Goal: Task Accomplishment & Management: Complete application form

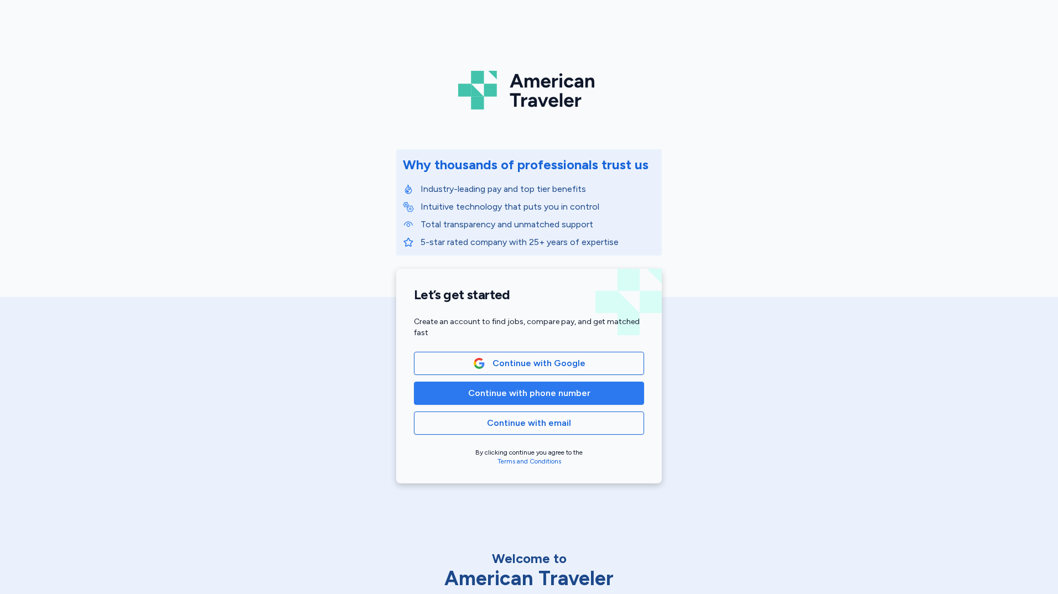
click at [541, 394] on span "Continue with phone number" at bounding box center [529, 393] width 122 height 13
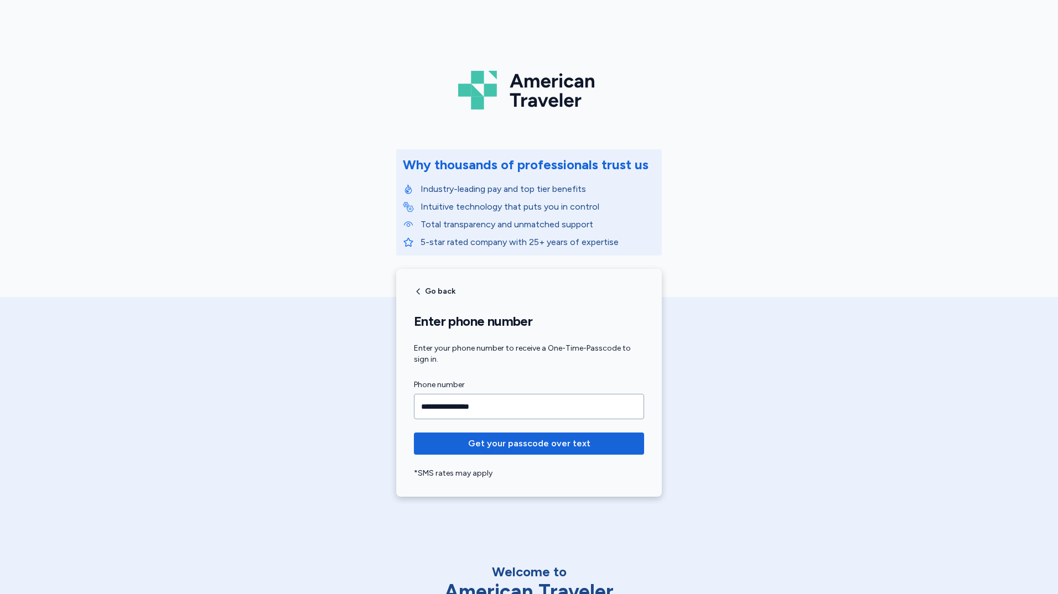
type input "**********"
click at [414, 433] on button "Get your passcode over text" at bounding box center [529, 444] width 230 height 22
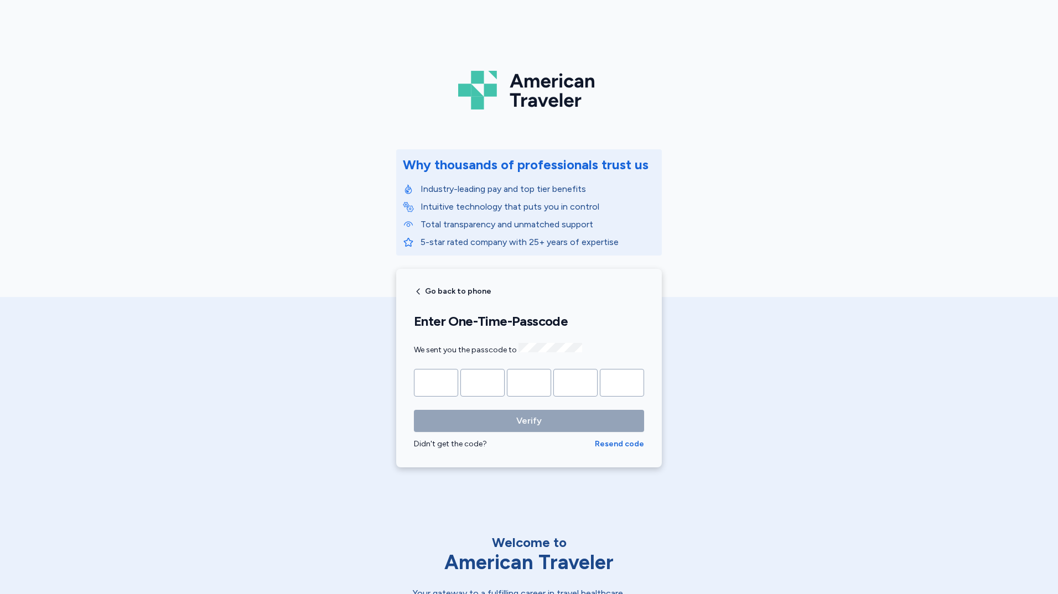
type input "*"
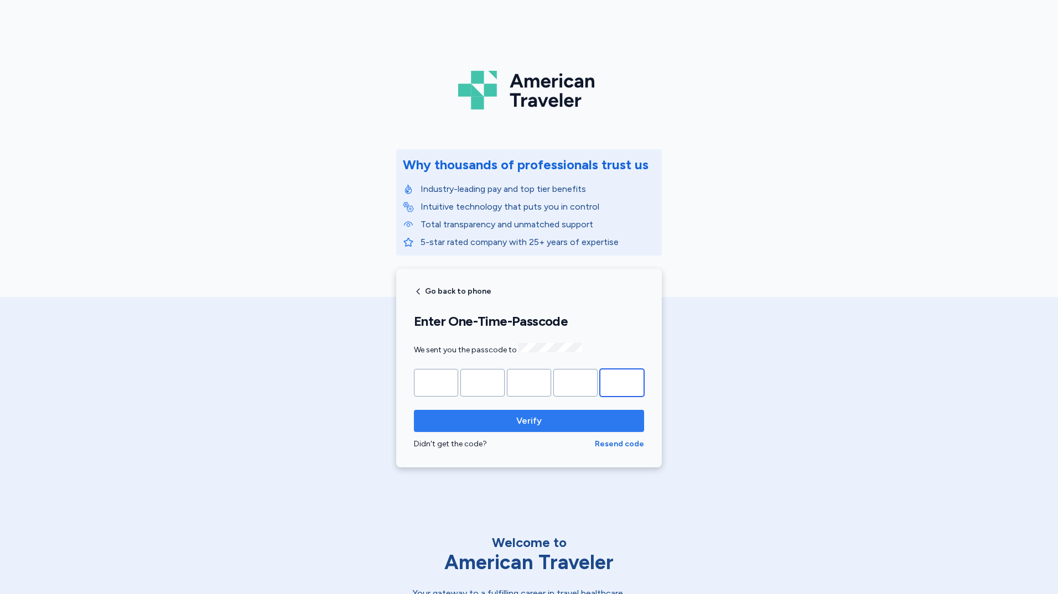
type input "*"
click at [527, 422] on span "Verify" at bounding box center [528, 420] width 25 height 13
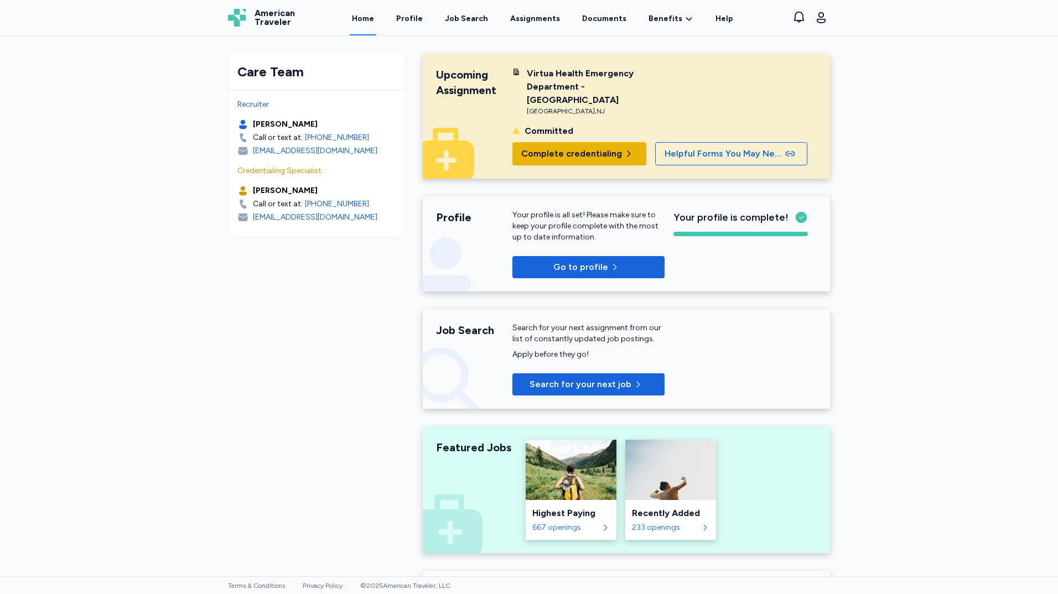
click at [577, 147] on span "Complete credentialing" at bounding box center [571, 153] width 101 height 13
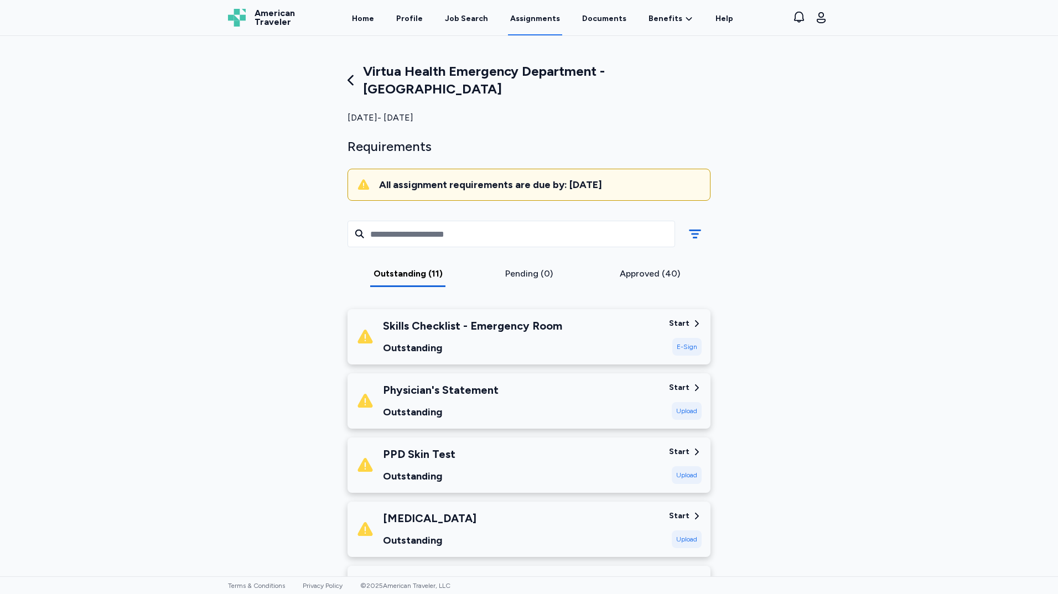
click at [685, 318] on div "Start" at bounding box center [679, 323] width 20 height 11
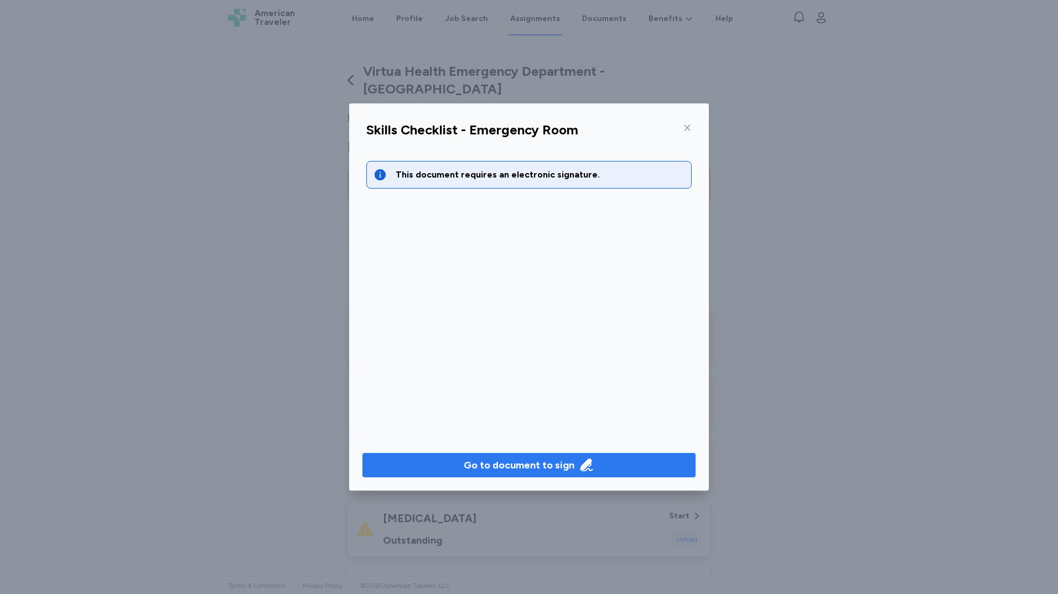
click at [545, 466] on div "Go to document to sign" at bounding box center [518, 464] width 111 height 15
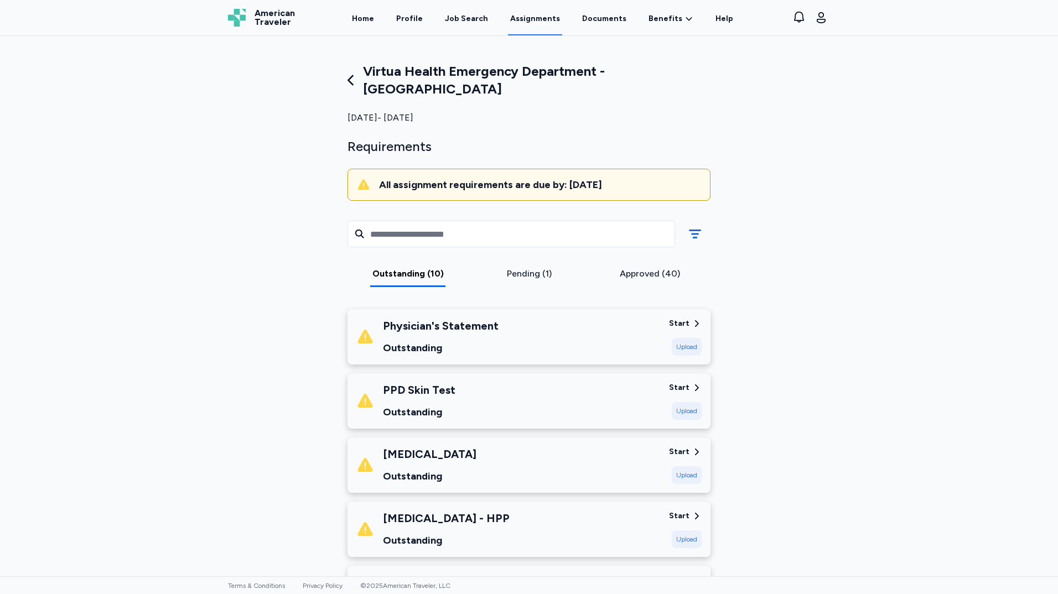
click at [681, 318] on div "Start" at bounding box center [679, 323] width 20 height 11
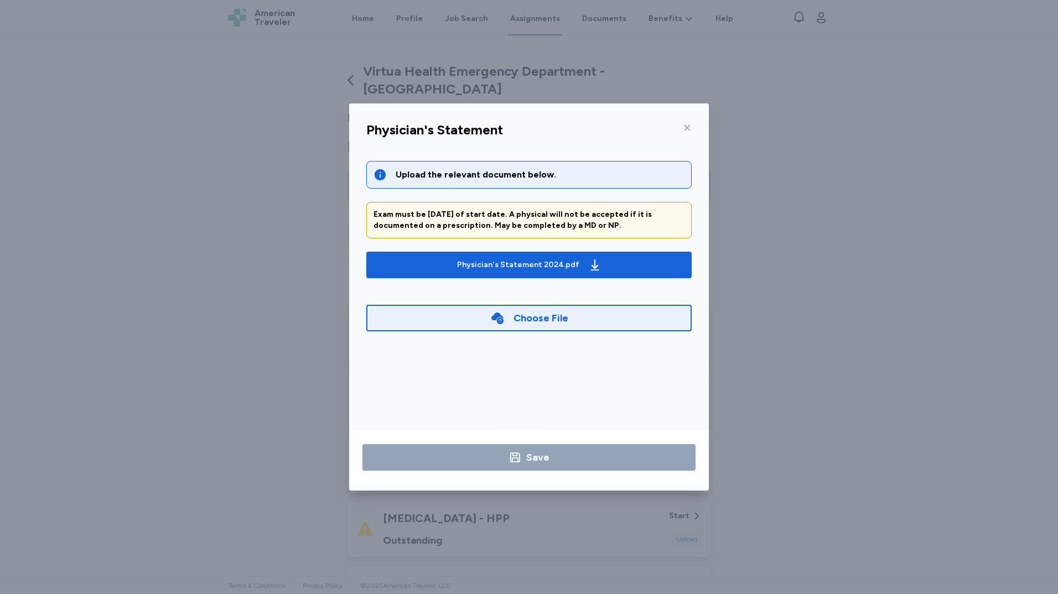
click at [683, 129] on icon at bounding box center [687, 127] width 9 height 9
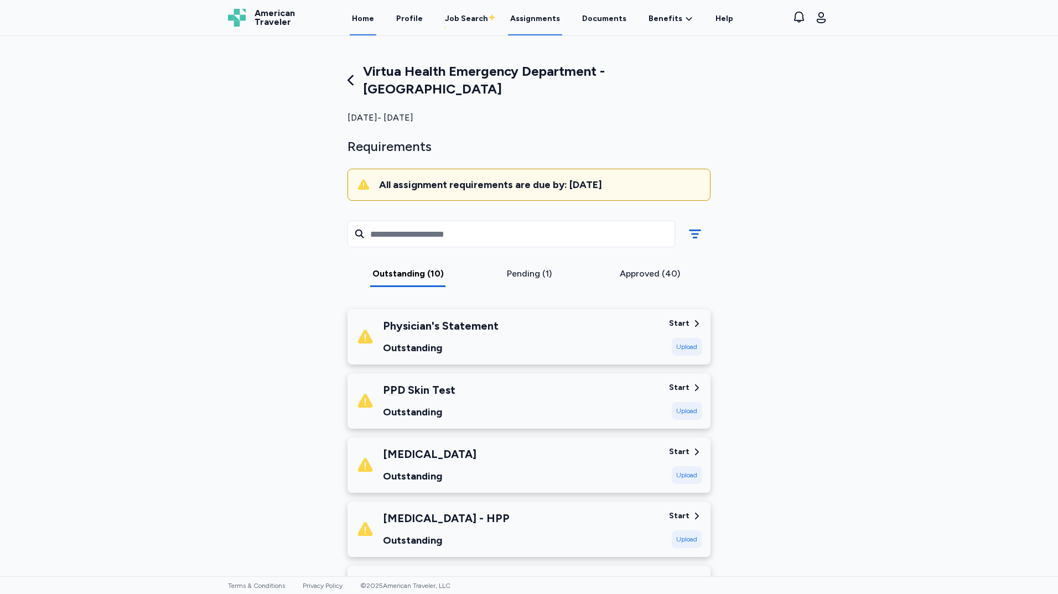
click at [376, 23] on link "Home" at bounding box center [363, 18] width 27 height 34
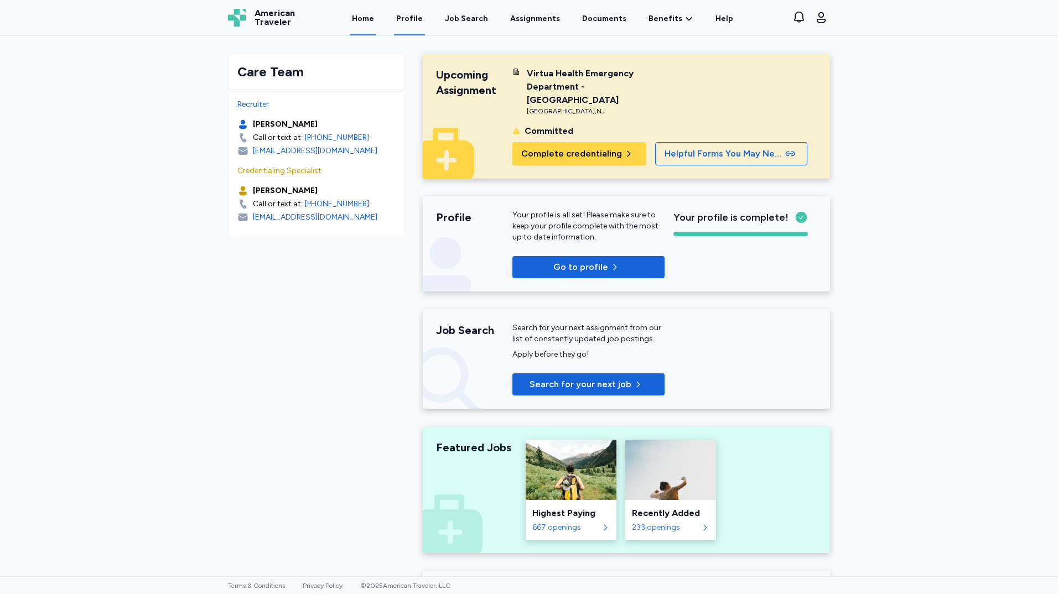
click at [421, 18] on link "Profile" at bounding box center [409, 18] width 31 height 34
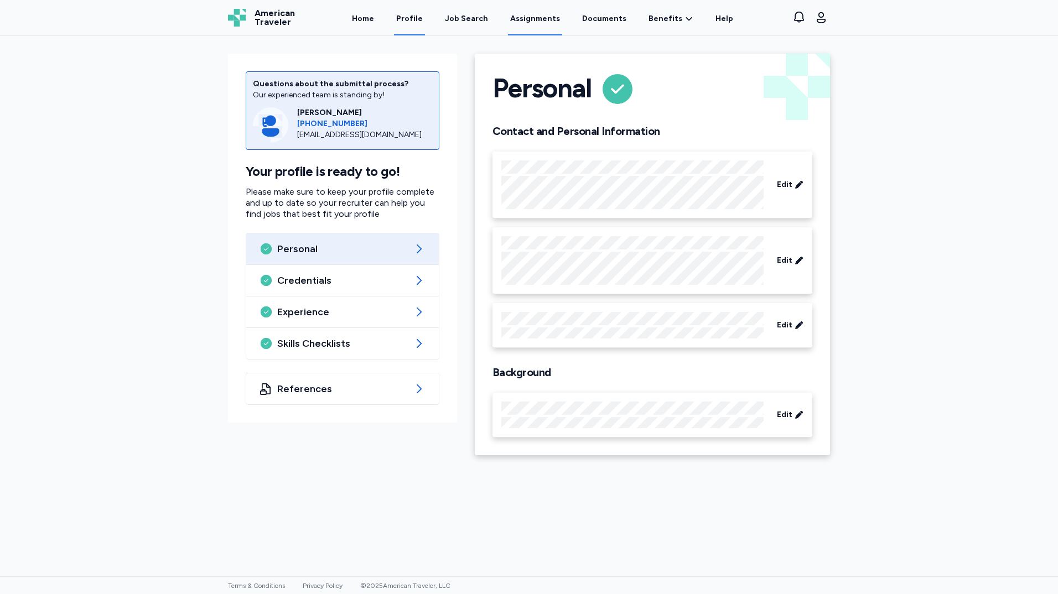
click at [535, 18] on link "Assignments" at bounding box center [535, 18] width 54 height 34
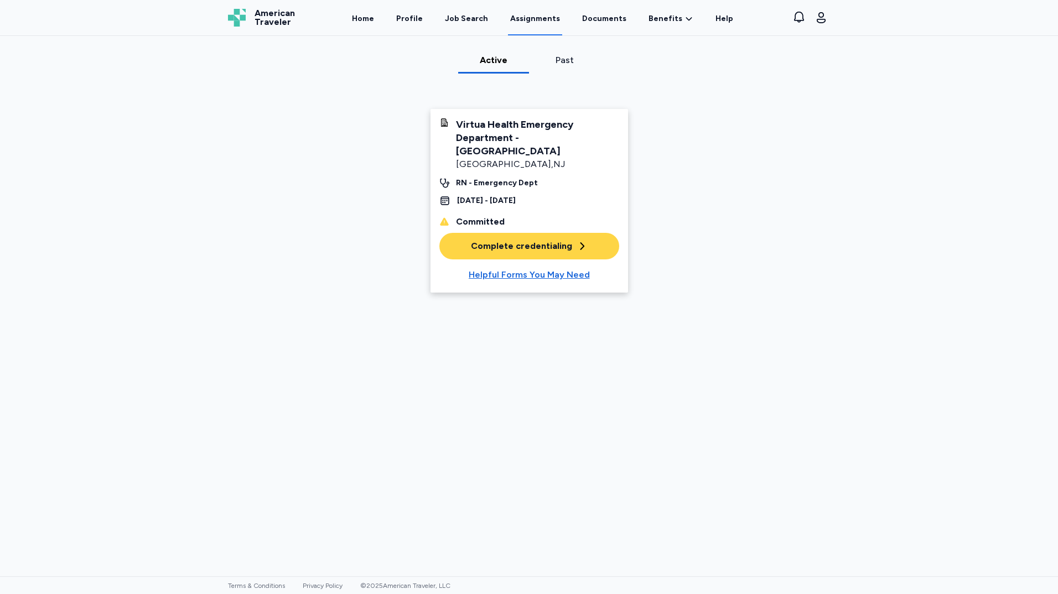
click at [541, 239] on div "Complete credentialing" at bounding box center [529, 245] width 117 height 13
